Goal: Navigation & Orientation: Find specific page/section

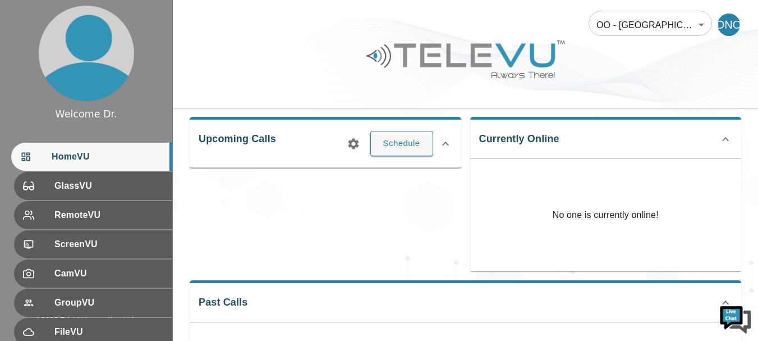
scroll to position [180, 0]
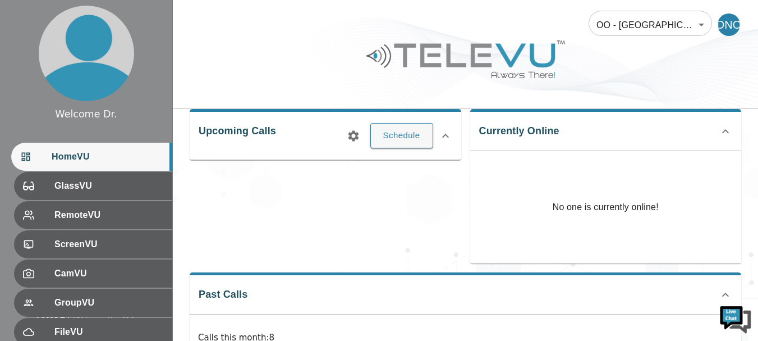
click at [725, 130] on icon at bounding box center [725, 131] width 7 height 4
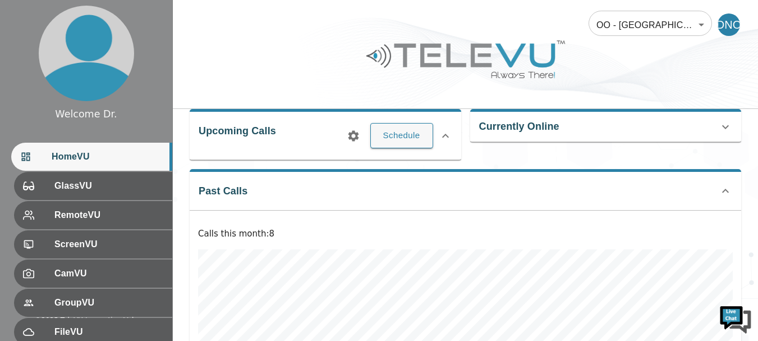
click at [725, 130] on icon at bounding box center [725, 126] width 13 height 13
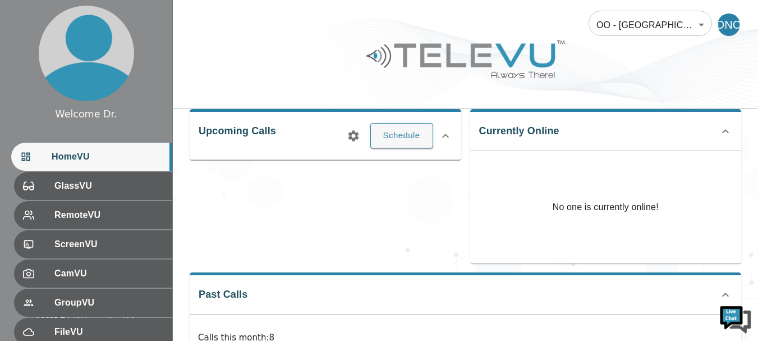
click at [723, 131] on icon at bounding box center [725, 131] width 7 height 4
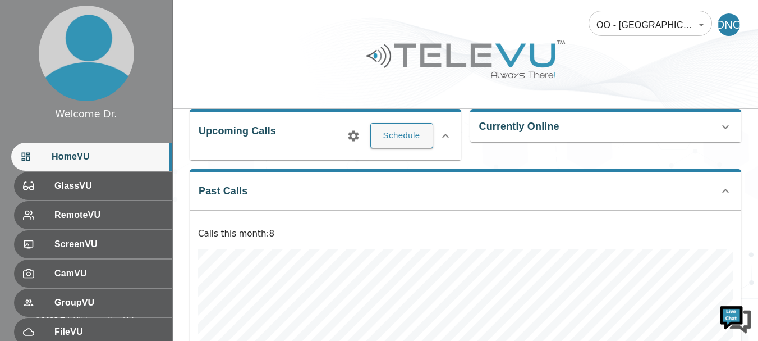
click at [723, 131] on icon at bounding box center [725, 126] width 13 height 13
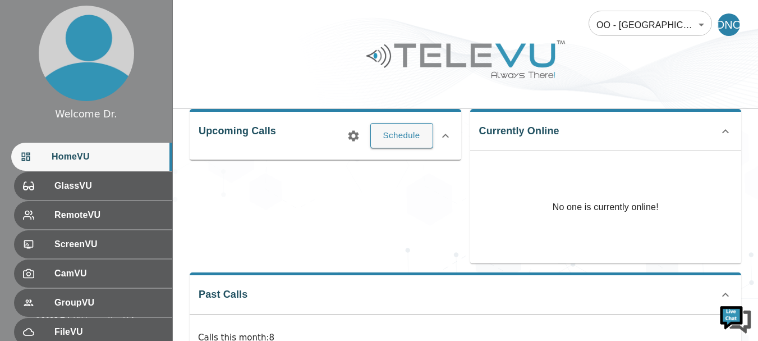
click at [725, 130] on icon at bounding box center [725, 131] width 7 height 4
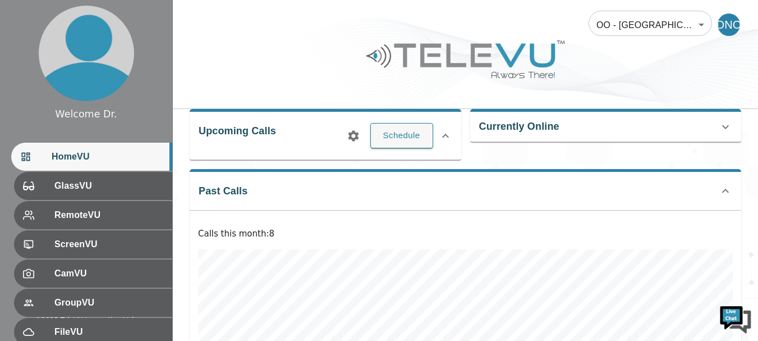
click at [725, 130] on icon at bounding box center [725, 126] width 13 height 13
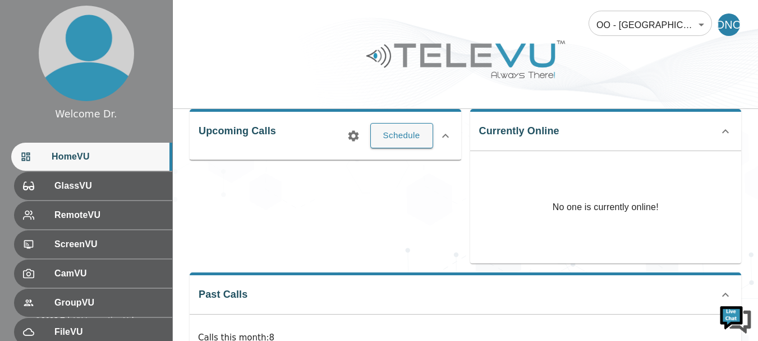
click at [726, 130] on icon at bounding box center [725, 131] width 7 height 4
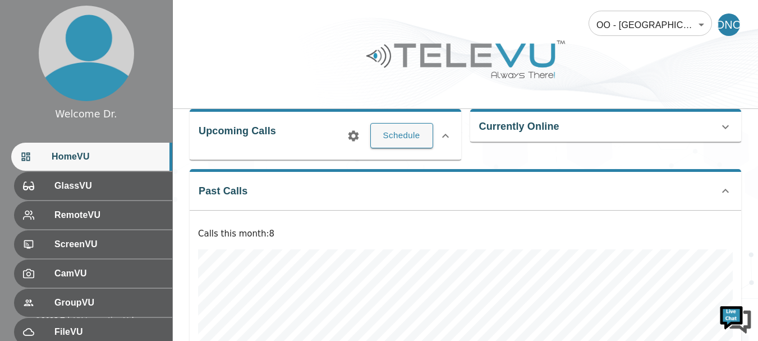
click at [727, 125] on icon at bounding box center [725, 126] width 13 height 13
